Goal: Task Accomplishment & Management: Manage account settings

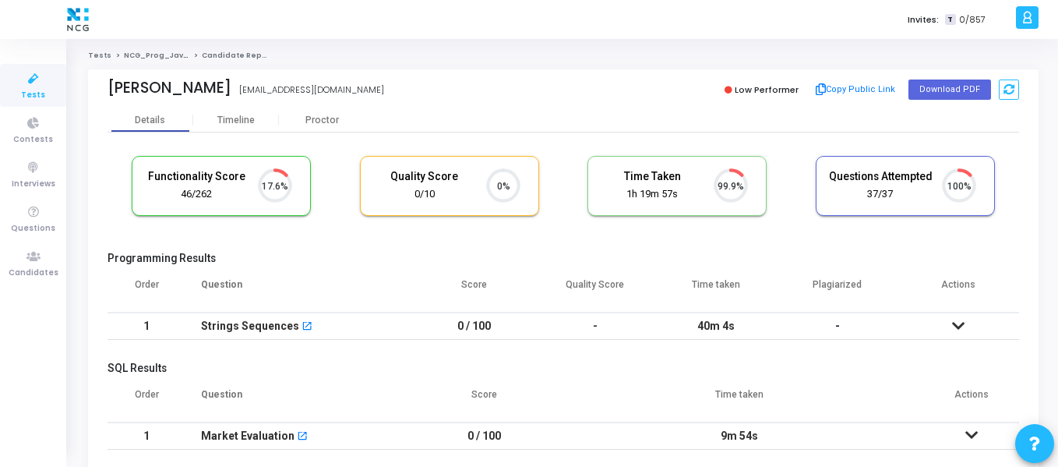
scroll to position [33, 40]
click at [32, 262] on icon at bounding box center [33, 256] width 33 height 19
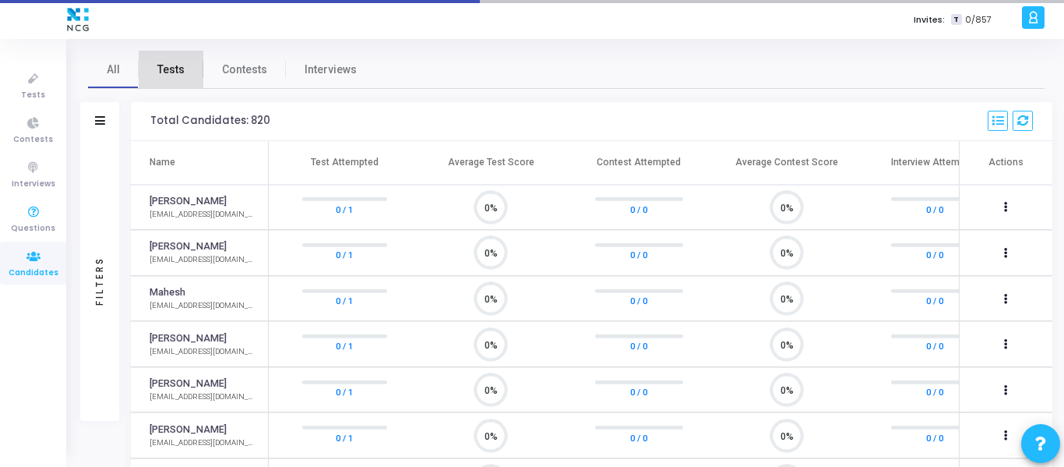
click at [162, 66] on span "Tests" at bounding box center [170, 70] width 27 height 16
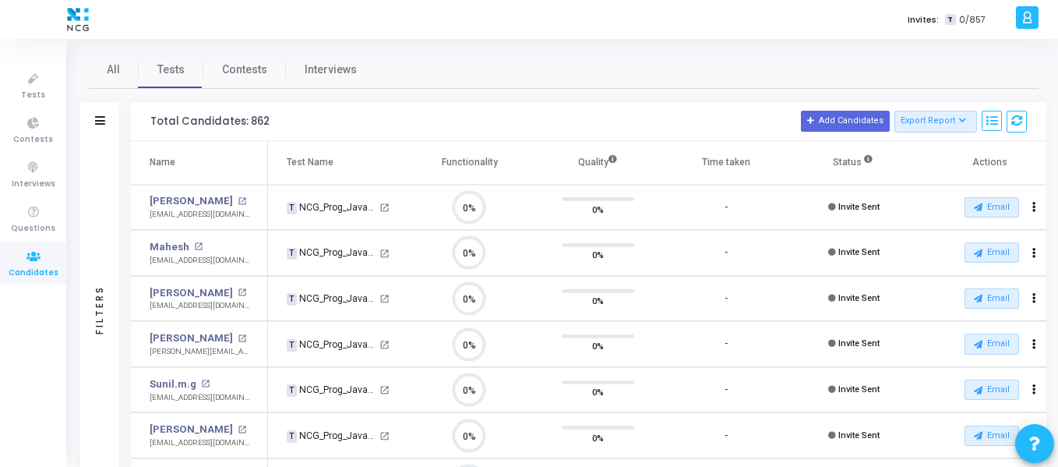
click at [110, 123] on div "Filters" at bounding box center [99, 121] width 39 height 39
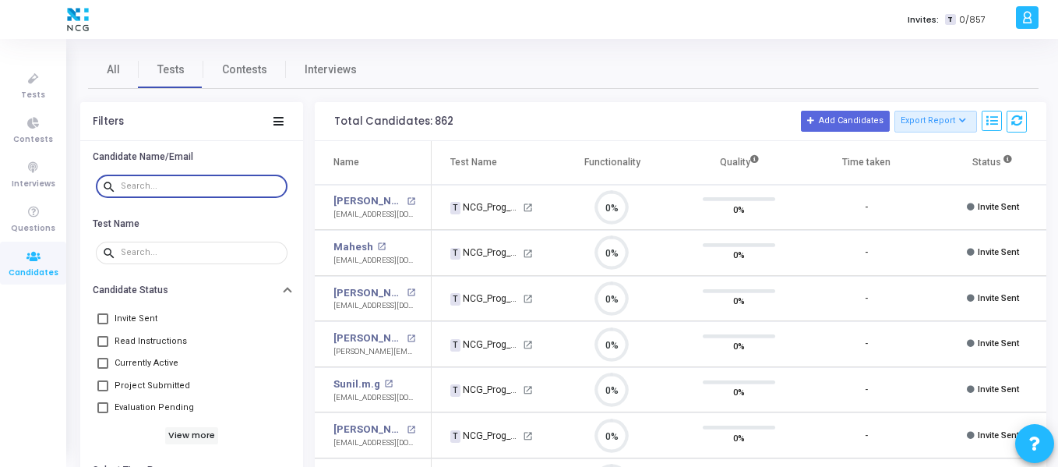
click at [143, 188] on input "text" at bounding box center [201, 185] width 160 height 9
paste input "[EMAIL_ADDRESS][DOMAIN_NAME]"
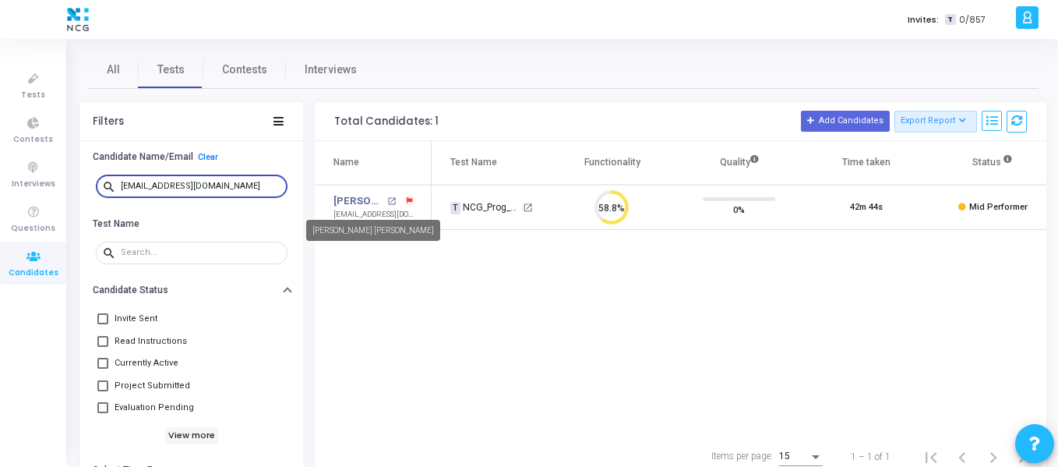
type input "[EMAIL_ADDRESS][DOMAIN_NAME]"
click at [368, 210] on mat-tooltip-component "[PERSON_NAME] [PERSON_NAME]" at bounding box center [373, 230] width 156 height 43
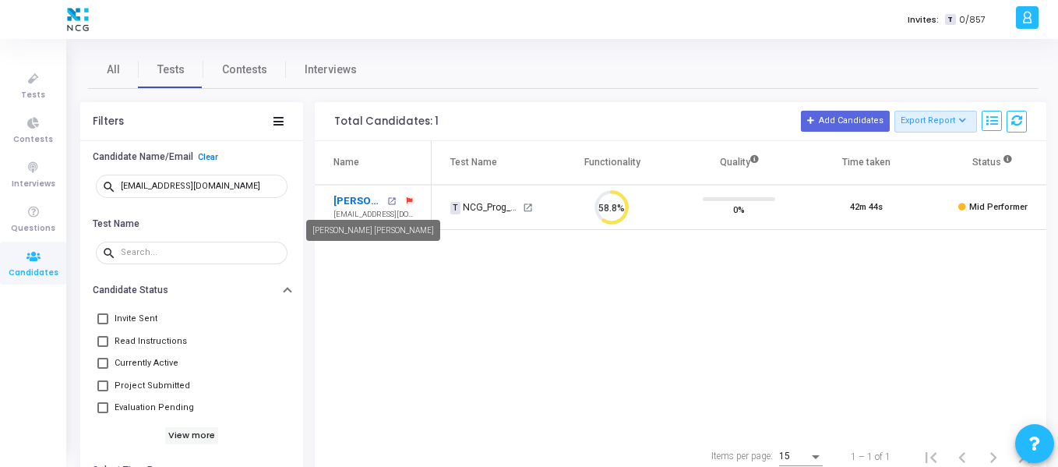
click at [367, 199] on link "[PERSON_NAME] [PERSON_NAME]" at bounding box center [358, 201] width 50 height 16
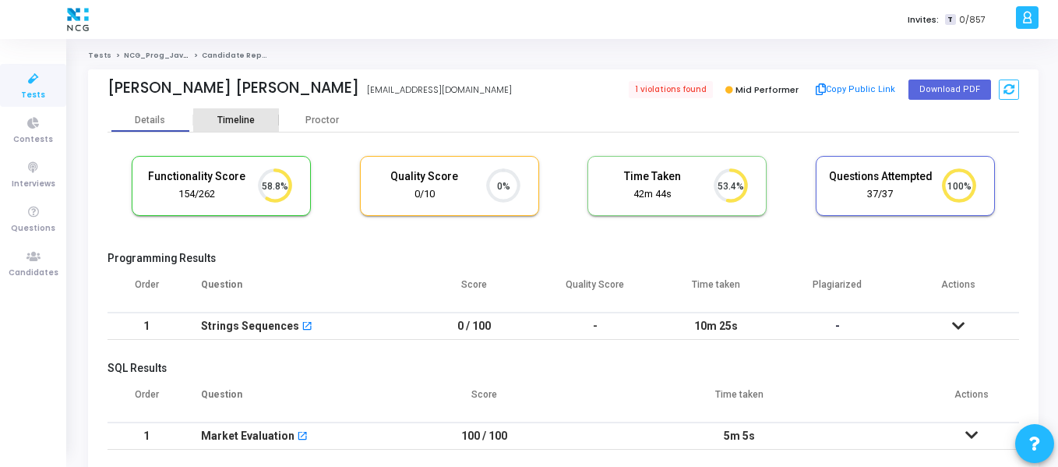
click at [251, 125] on div "Timeline" at bounding box center [235, 120] width 37 height 12
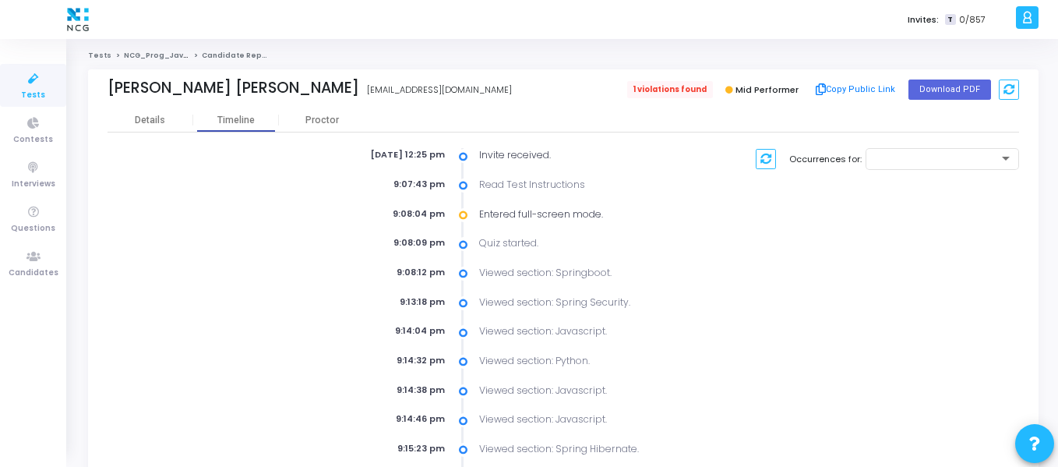
click at [661, 85] on span "1 violations found" at bounding box center [670, 89] width 86 height 17
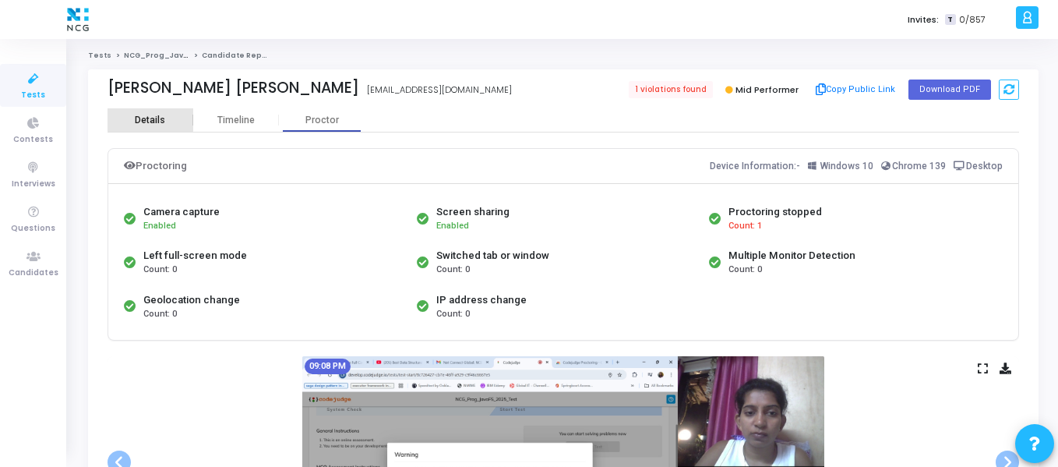
click at [150, 114] on div "Details" at bounding box center [150, 120] width 30 height 12
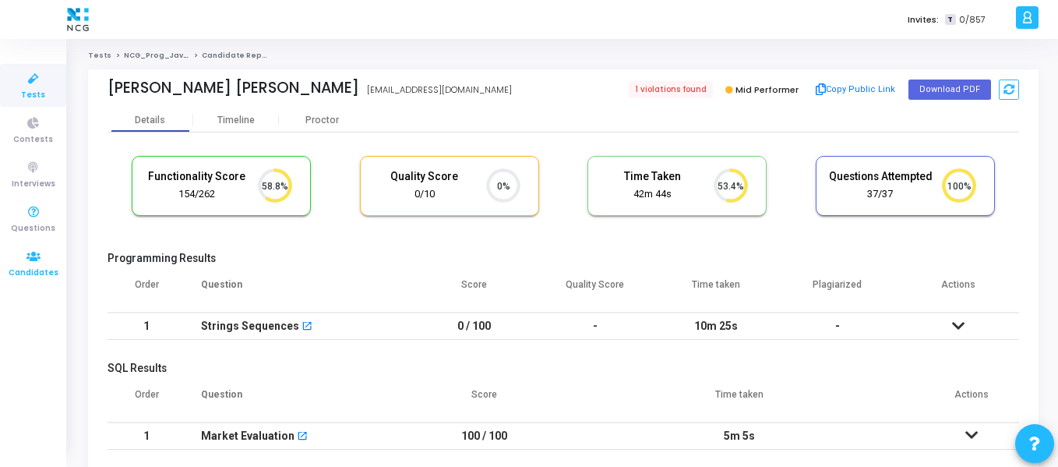
click at [27, 257] on icon at bounding box center [33, 256] width 33 height 19
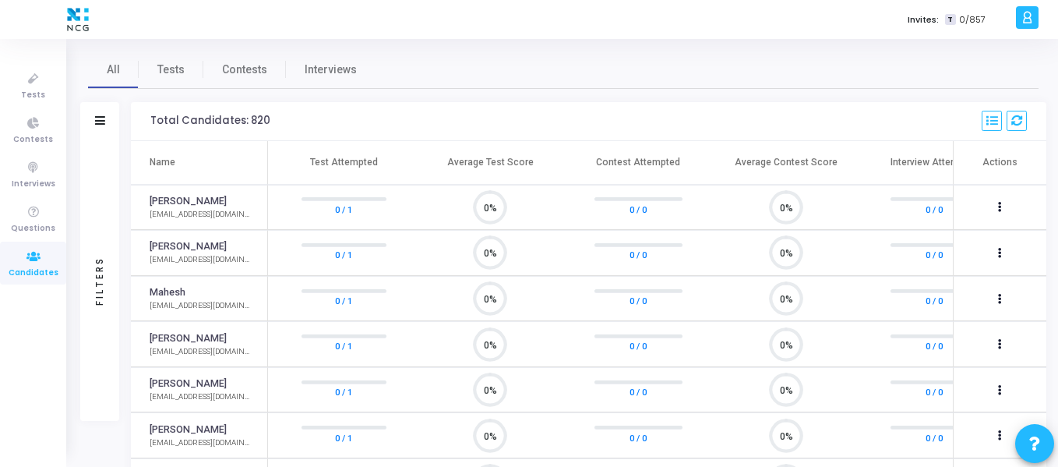
scroll to position [33, 40]
click at [168, 74] on span "Tests" at bounding box center [170, 70] width 27 height 16
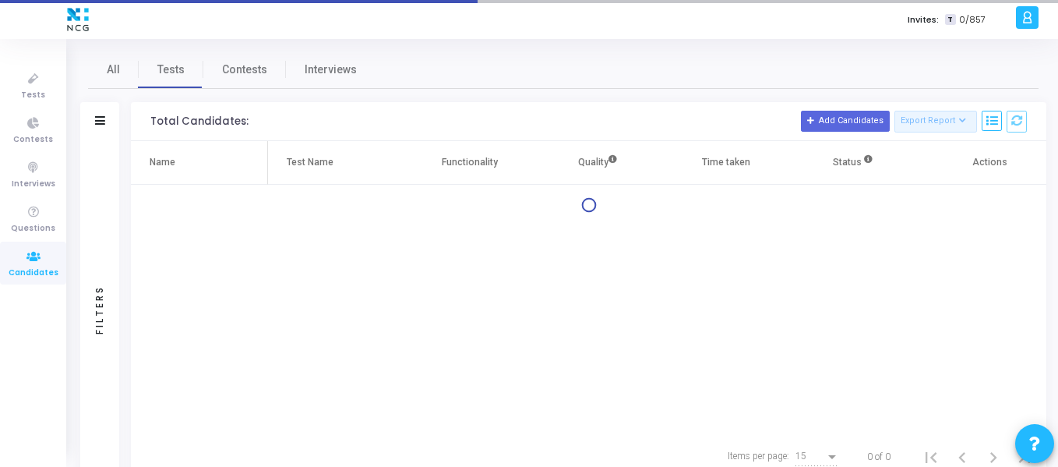
click at [106, 122] on div "Filters" at bounding box center [99, 121] width 39 height 39
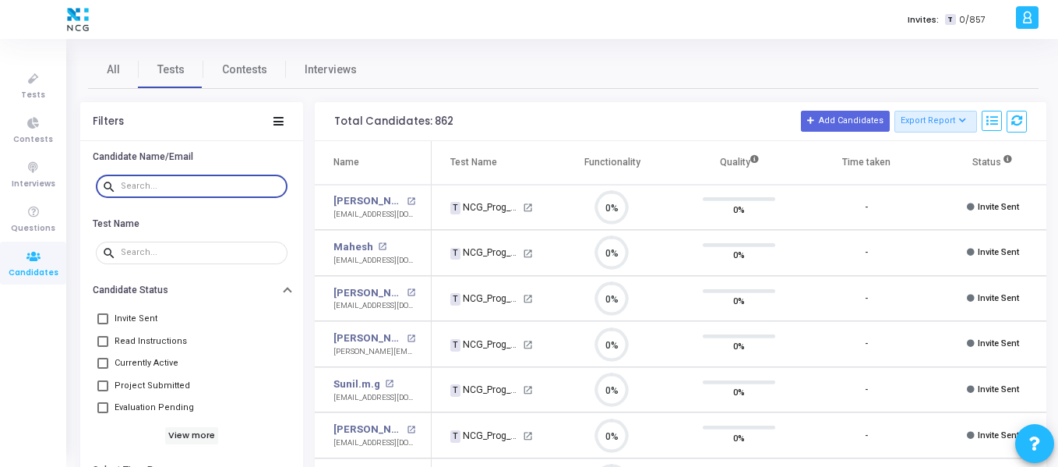
click at [153, 186] on input "text" at bounding box center [201, 185] width 160 height 9
paste input "[EMAIL_ADDRESS][DOMAIN_NAME]"
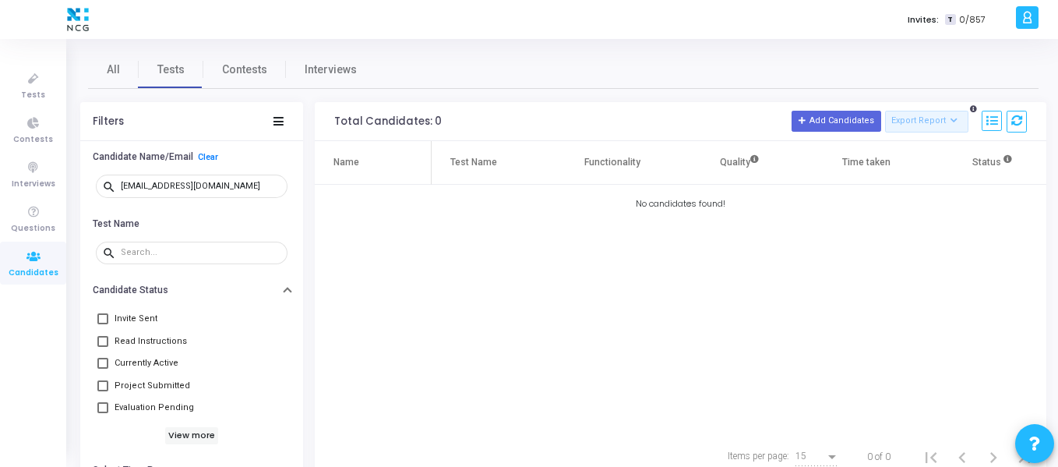
click at [554, 253] on div "Name Test Name Functionality Quality Time taken Status Actions No candidates fo…" at bounding box center [680, 288] width 731 height 294
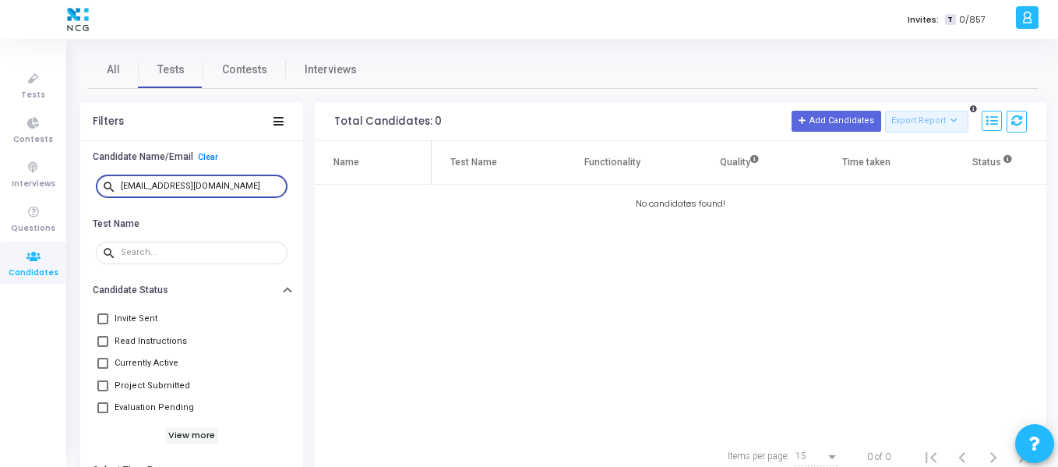
drag, startPoint x: 222, startPoint y: 185, endPoint x: 88, endPoint y: 185, distance: 134.0
click at [88, 185] on div "search [EMAIL_ADDRESS][DOMAIN_NAME]" at bounding box center [191, 186] width 223 height 35
paste input "prashant12nair"
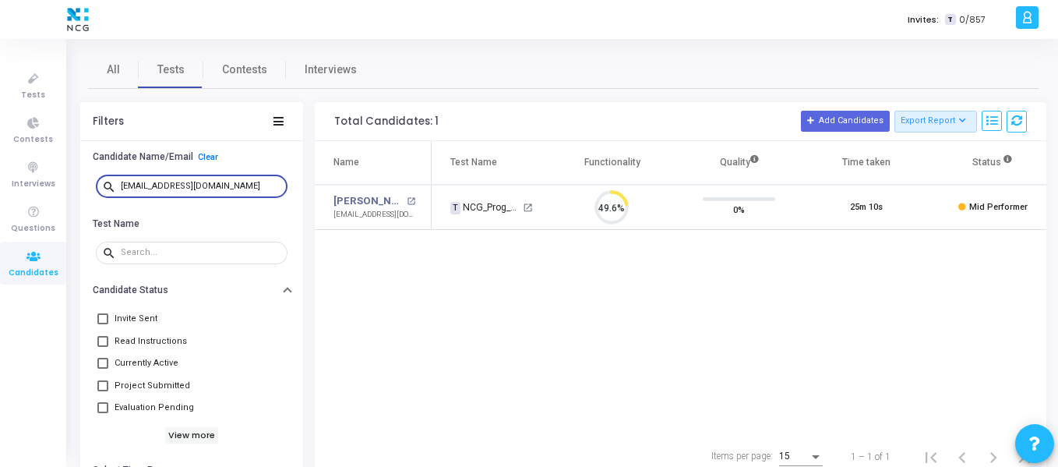
scroll to position [33, 40]
type input "[EMAIL_ADDRESS][DOMAIN_NAME]"
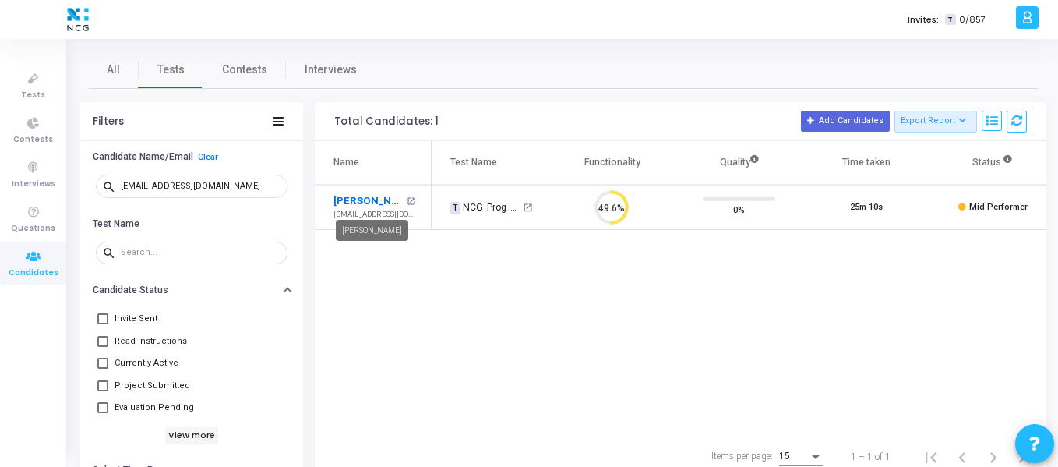
click at [389, 199] on link "[PERSON_NAME]" at bounding box center [367, 201] width 69 height 16
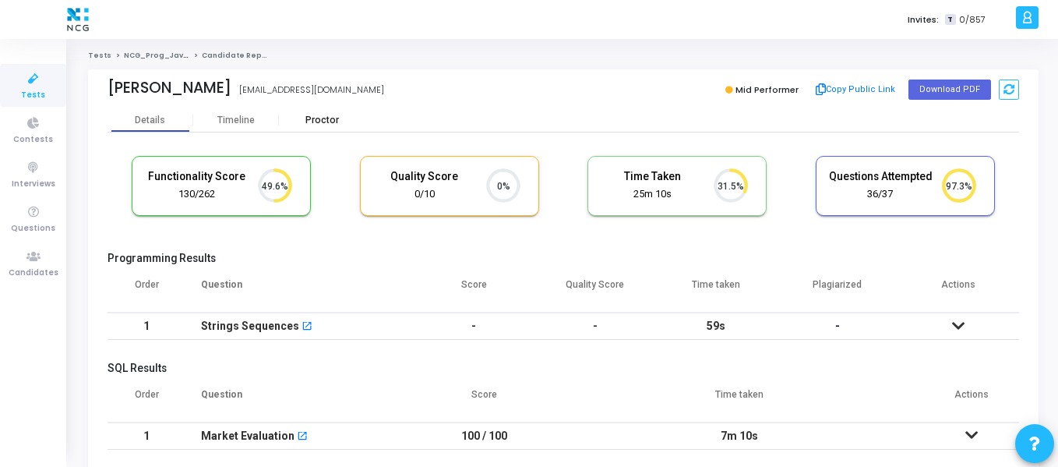
click at [324, 124] on div "Proctor" at bounding box center [322, 120] width 86 height 12
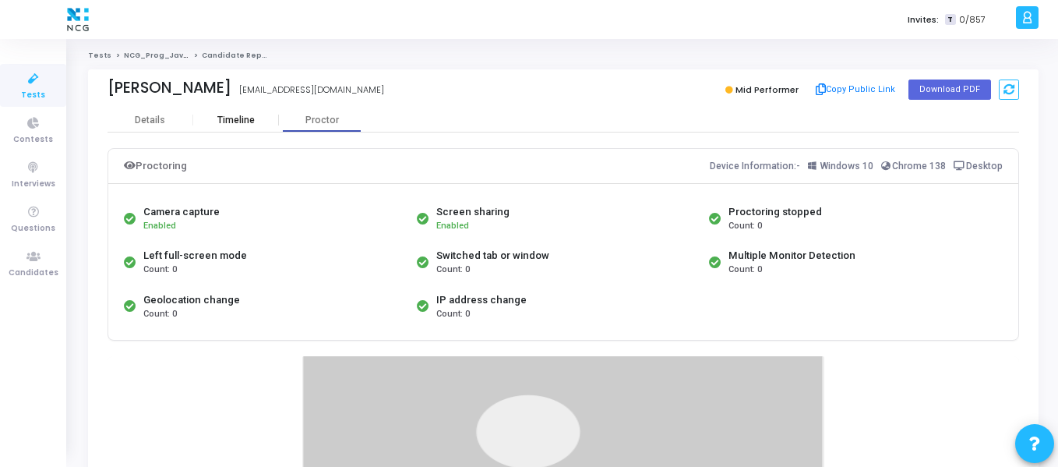
click at [242, 125] on div "Timeline" at bounding box center [235, 120] width 37 height 12
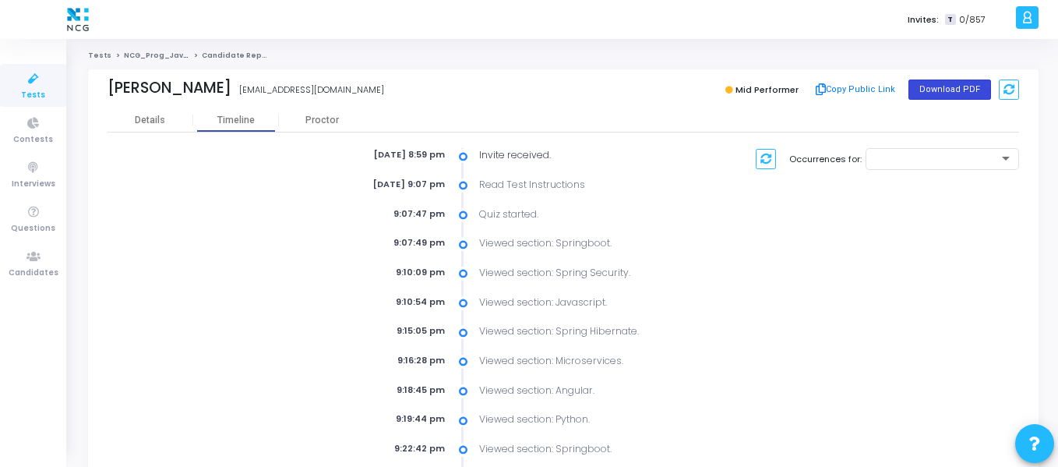
click at [939, 98] on button "Download PDF" at bounding box center [949, 89] width 83 height 20
click at [36, 256] on icon at bounding box center [33, 256] width 33 height 19
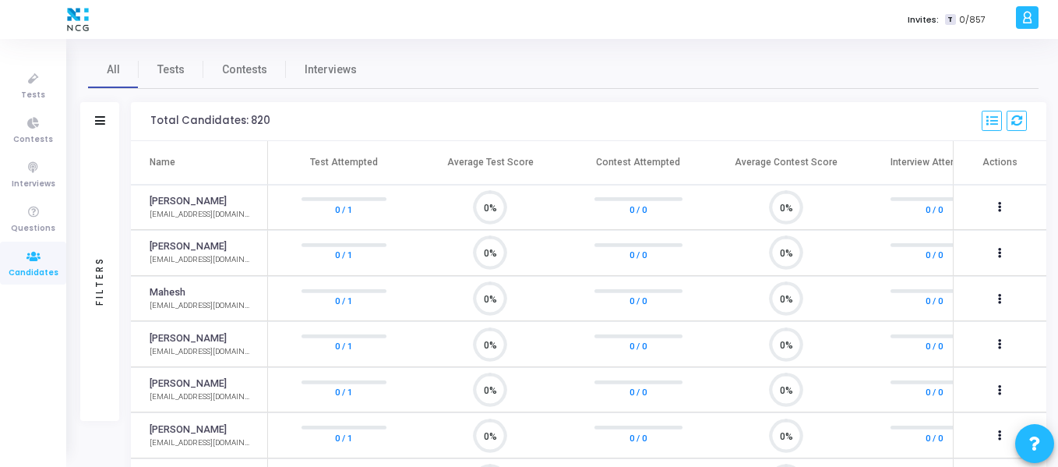
scroll to position [33, 40]
click at [162, 71] on span "Tests" at bounding box center [170, 70] width 27 height 16
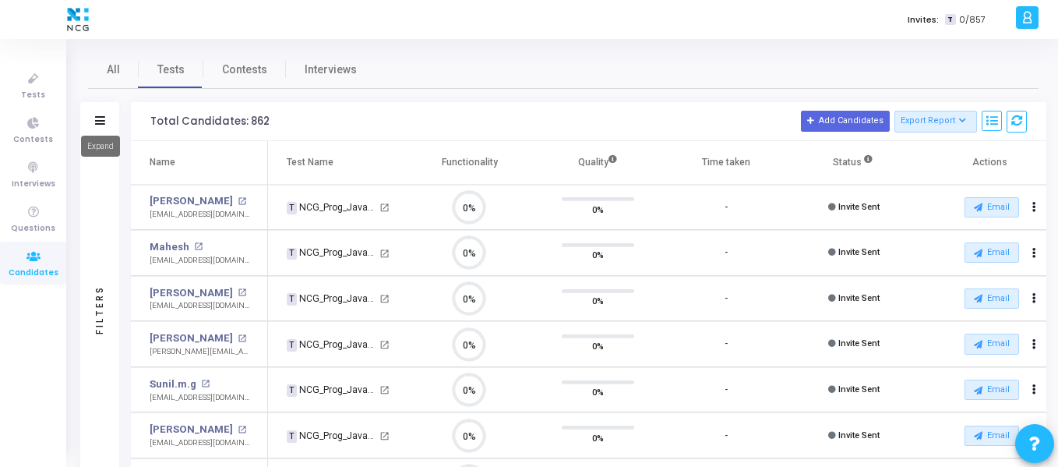
click at [93, 130] on mat-tooltip-component "Expand" at bounding box center [100, 146] width 61 height 43
click at [96, 120] on icon at bounding box center [100, 120] width 10 height 9
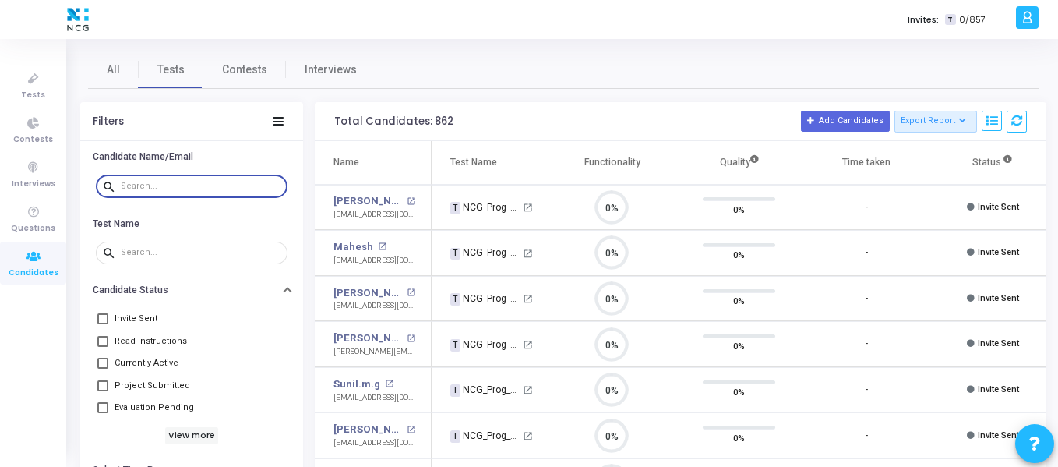
click at [140, 184] on input "text" at bounding box center [201, 185] width 160 height 9
paste input "[EMAIL_ADDRESS][DOMAIN_NAME]"
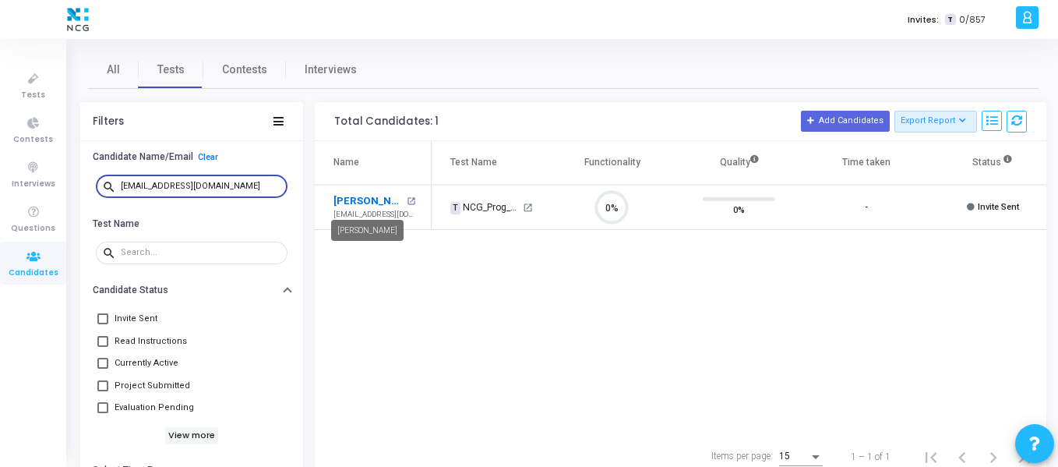
type input "[EMAIL_ADDRESS][DOMAIN_NAME]"
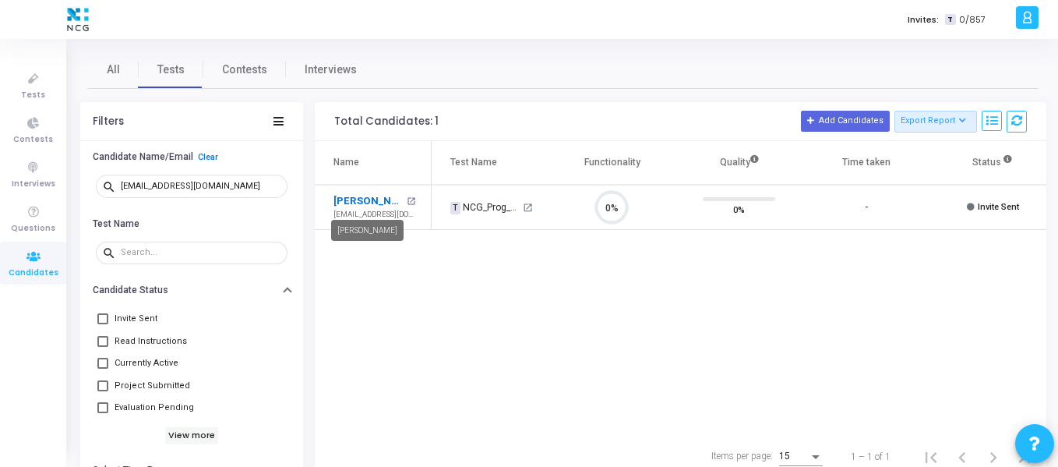
click at [379, 203] on link "[PERSON_NAME]" at bounding box center [367, 201] width 69 height 16
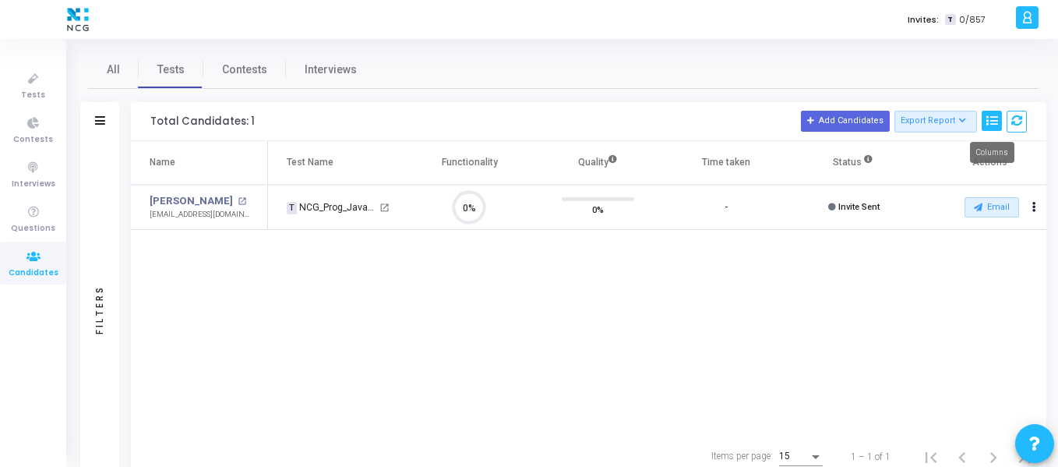
click at [991, 126] on icon at bounding box center [991, 120] width 11 height 11
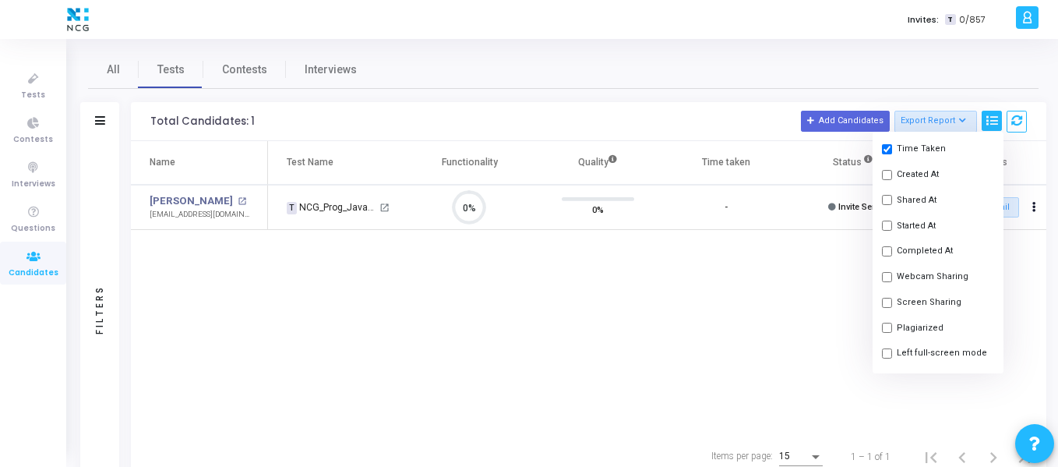
click at [892, 200] on button "Shared At" at bounding box center [937, 200] width 131 height 26
checkbox input "true"
click at [835, 259] on div "Name Test Name Functionality Quality Time taken Shared At Status Actions [PERSO…" at bounding box center [588, 288] width 915 height 294
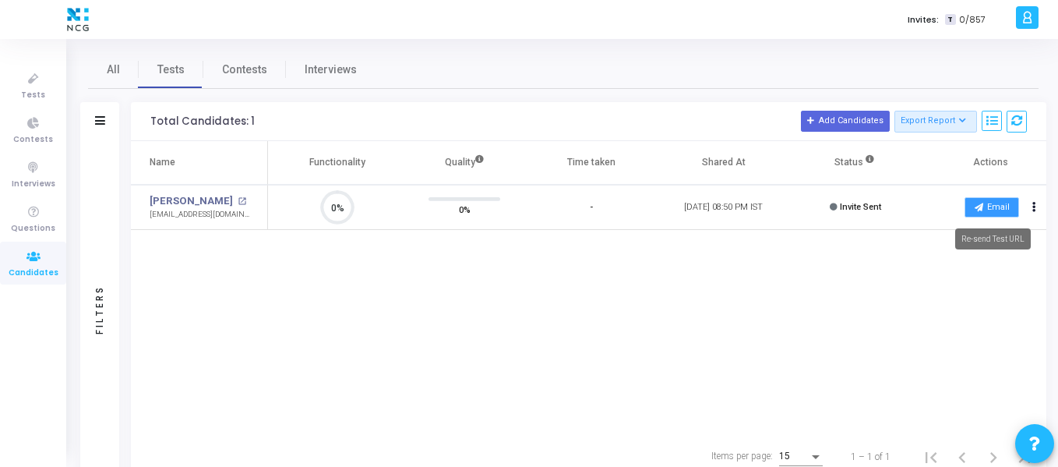
click at [980, 208] on icon at bounding box center [978, 207] width 9 height 9
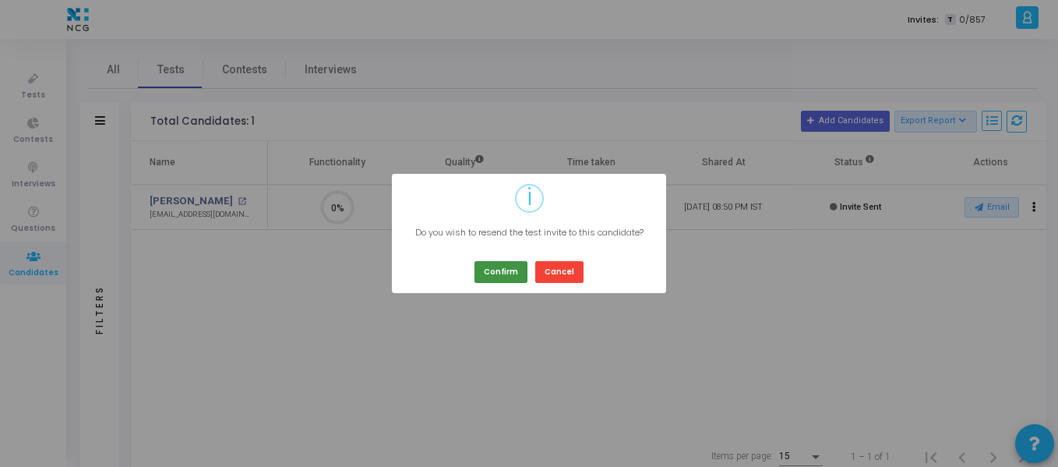
click at [492, 273] on button "Confirm" at bounding box center [500, 271] width 53 height 21
